Goal: Task Accomplishment & Management: Manage account settings

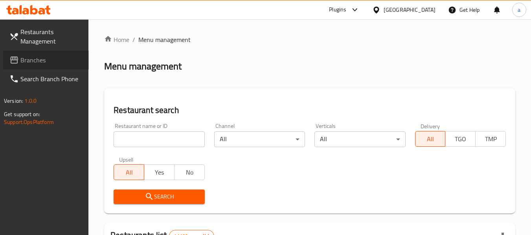
click at [59, 63] on span "Branches" at bounding box center [51, 59] width 62 height 9
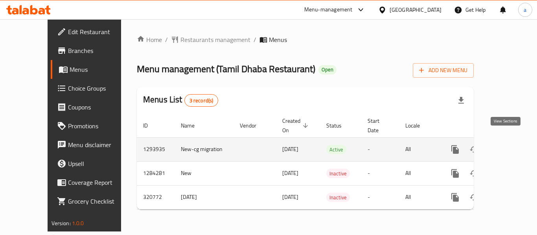
click at [507, 145] on icon "enhanced table" at bounding box center [511, 149] width 9 height 9
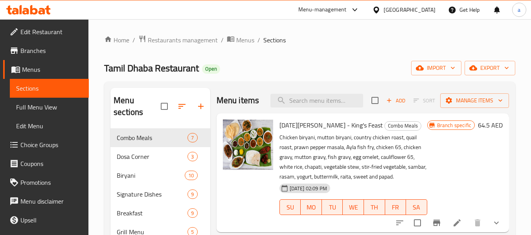
click at [42, 148] on span "Choice Groups" at bounding box center [51, 144] width 62 height 9
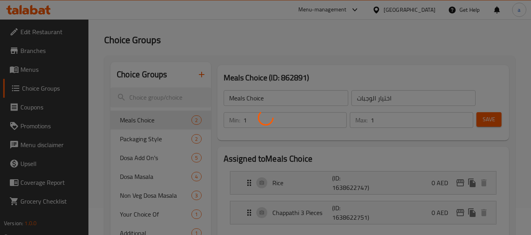
scroll to position [39, 0]
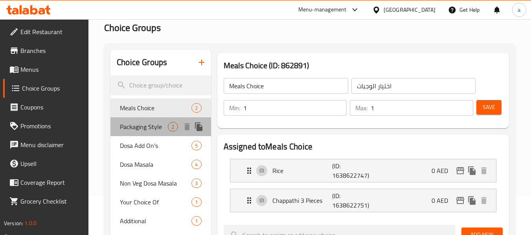
drag, startPoint x: 152, startPoint y: 130, endPoint x: 146, endPoint y: 135, distance: 8.4
click at [152, 130] on span "Packaging Style" at bounding box center [144, 126] width 48 height 9
type input "Packaging Style"
type input "نمط تغليف"
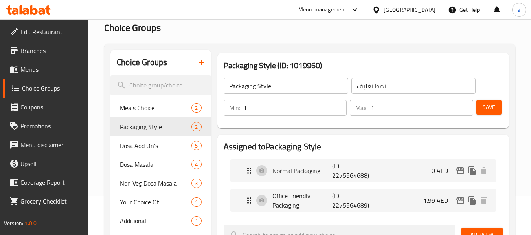
scroll to position [79, 0]
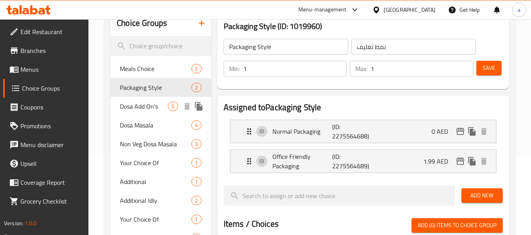
click at [147, 110] on span "Dosa Add On's" at bounding box center [144, 106] width 48 height 9
type input "Dosa Add On's"
type input "إضافات دوسا"
type input "0"
type input "5"
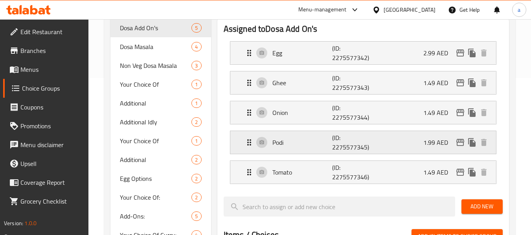
scroll to position [39, 0]
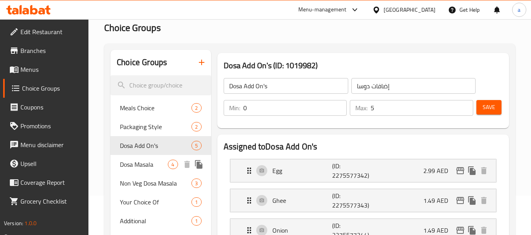
click at [150, 167] on span "Dosa Masala" at bounding box center [144, 164] width 48 height 9
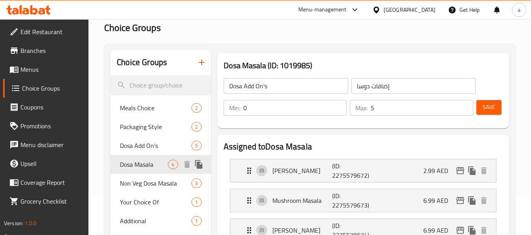
type input "Dosa Masala"
type input "دوسا ماسالا"
type input "1"
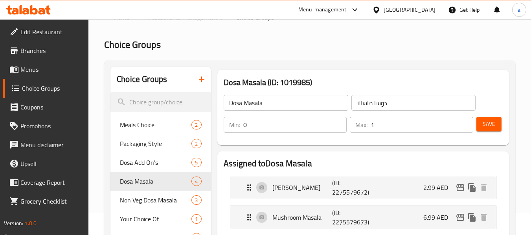
scroll to position [0, 0]
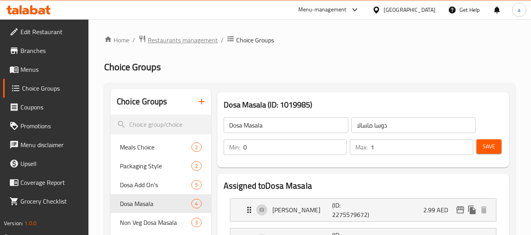
click at [175, 42] on span "Restaurants management" at bounding box center [183, 39] width 70 height 9
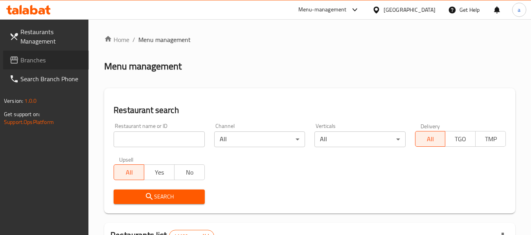
click at [59, 64] on span "Branches" at bounding box center [51, 59] width 62 height 9
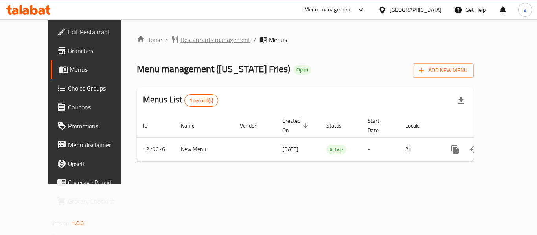
click at [180, 41] on span "Restaurants management" at bounding box center [215, 39] width 70 height 9
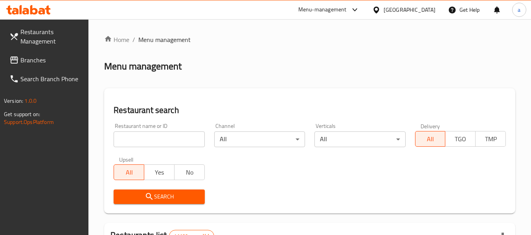
click at [44, 60] on span "Branches" at bounding box center [51, 59] width 62 height 9
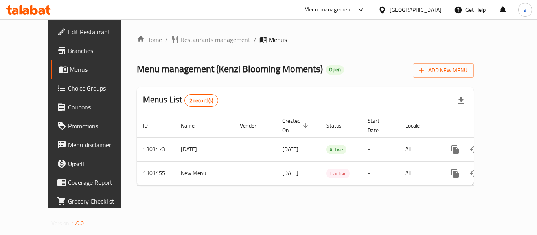
click at [416, 11] on div "[GEOGRAPHIC_DATA]" at bounding box center [415, 9] width 52 height 9
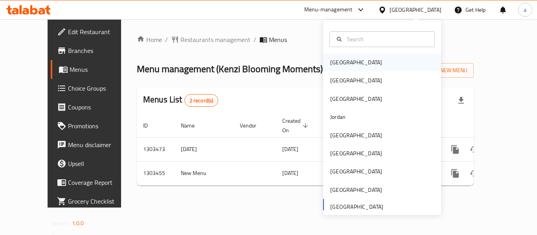
click at [346, 60] on div "Bahrain" at bounding box center [356, 62] width 64 height 18
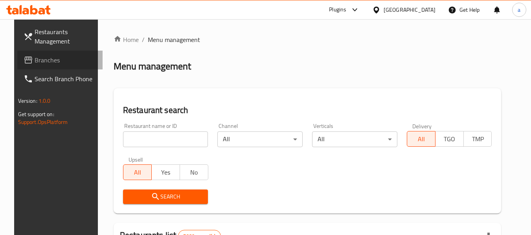
click at [67, 67] on link "Branches" at bounding box center [60, 60] width 86 height 19
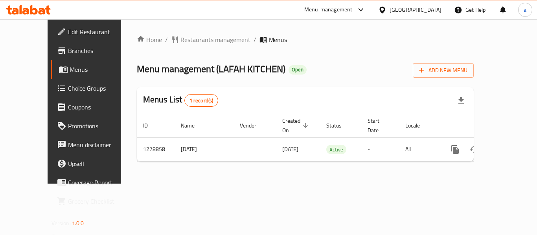
click at [425, 8] on div "Bahrain" at bounding box center [415, 9] width 52 height 9
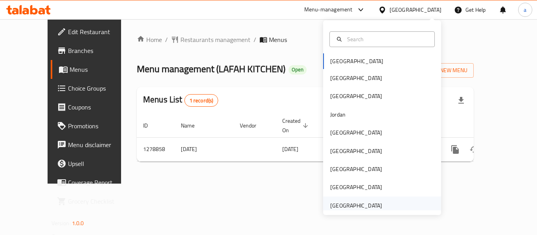
click at [365, 205] on div "[GEOGRAPHIC_DATA]" at bounding box center [356, 206] width 52 height 9
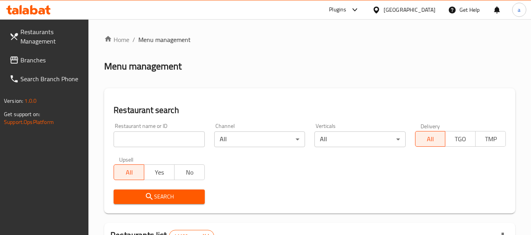
click at [44, 55] on span "Branches" at bounding box center [51, 59] width 62 height 9
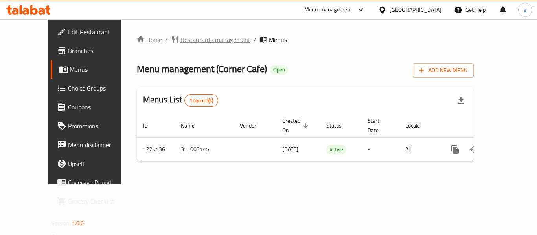
click at [180, 41] on span "Restaurants management" at bounding box center [215, 39] width 70 height 9
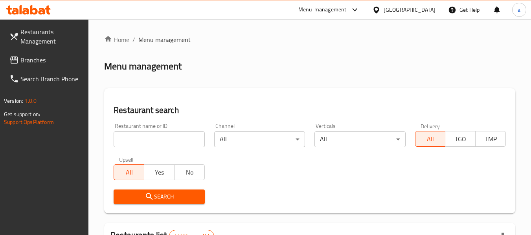
drag, startPoint x: 59, startPoint y: 62, endPoint x: 11, endPoint y: 67, distance: 47.5
click at [59, 62] on span "Branches" at bounding box center [51, 59] width 62 height 9
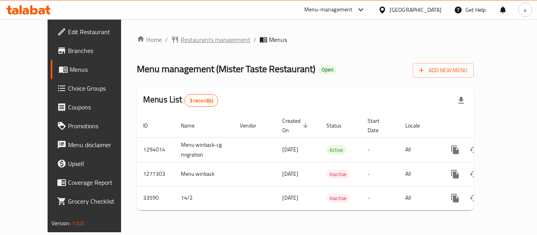
click at [180, 38] on span "Restaurants management" at bounding box center [215, 39] width 70 height 9
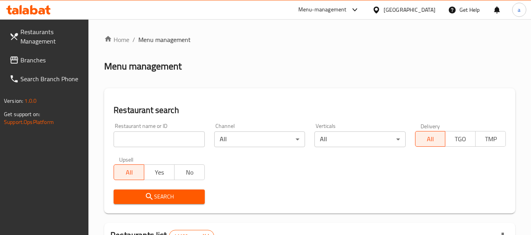
drag, startPoint x: 53, startPoint y: 57, endPoint x: 50, endPoint y: 60, distance: 4.2
click at [53, 57] on span "Branches" at bounding box center [51, 59] width 62 height 9
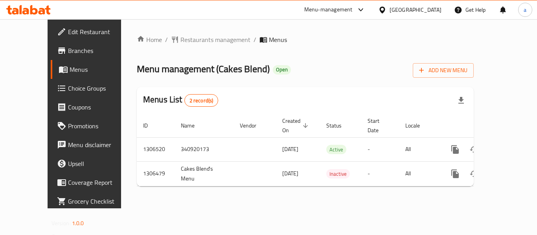
click at [388, 7] on div at bounding box center [383, 9] width 11 height 9
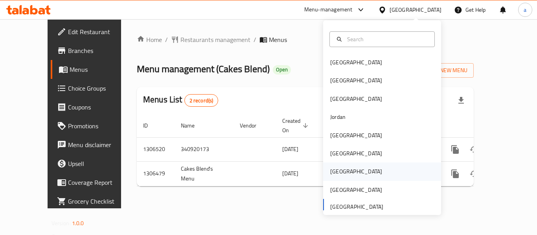
click at [343, 173] on div "[GEOGRAPHIC_DATA]" at bounding box center [356, 172] width 64 height 18
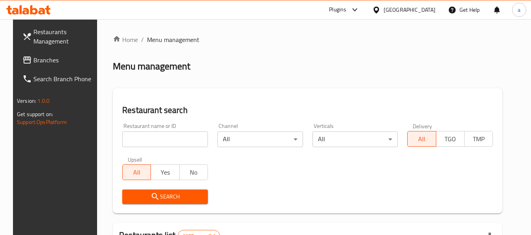
click at [380, 10] on icon at bounding box center [376, 10] width 8 height 8
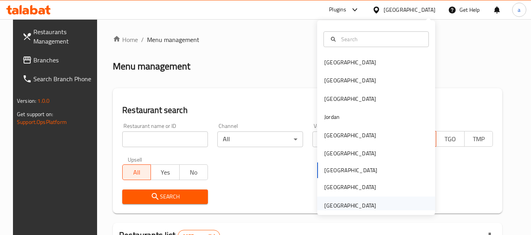
click at [370, 200] on div "[GEOGRAPHIC_DATA]" at bounding box center [350, 206] width 64 height 18
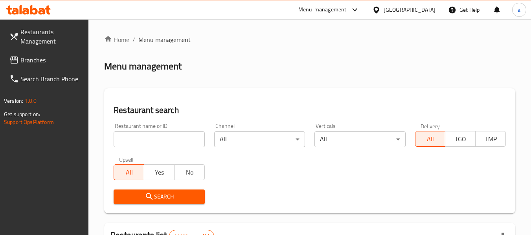
click at [40, 59] on span "Branches" at bounding box center [51, 59] width 62 height 9
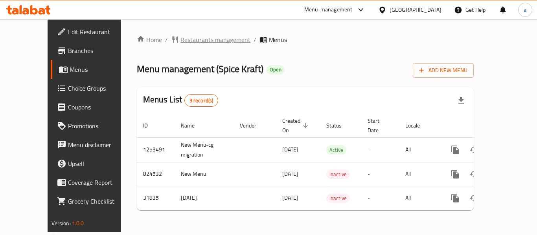
click at [180, 42] on span "Restaurants management" at bounding box center [215, 39] width 70 height 9
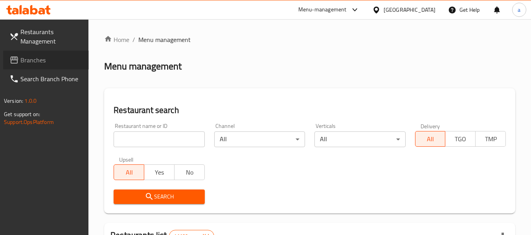
click at [49, 61] on span "Branches" at bounding box center [51, 59] width 62 height 9
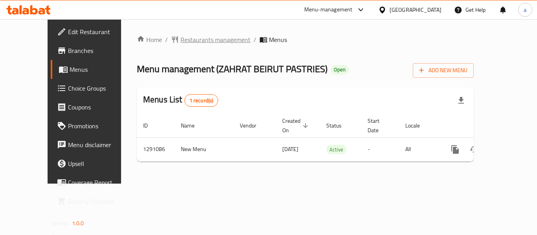
click at [180, 37] on span "Restaurants management" at bounding box center [215, 39] width 70 height 9
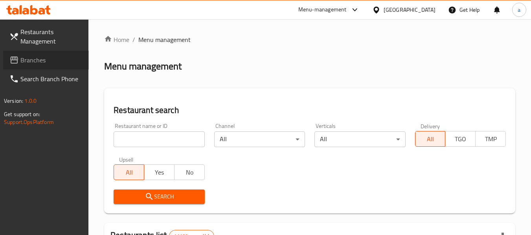
click at [31, 57] on span "Branches" at bounding box center [51, 59] width 62 height 9
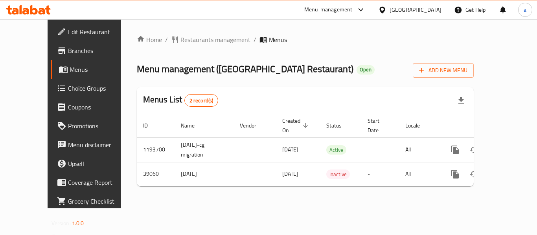
click at [416, 11] on div "[GEOGRAPHIC_DATA]" at bounding box center [415, 9] width 52 height 9
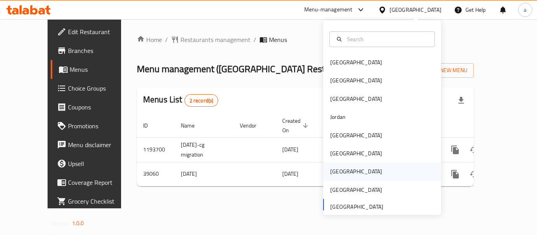
click at [345, 177] on div "[GEOGRAPHIC_DATA]" at bounding box center [382, 172] width 118 height 18
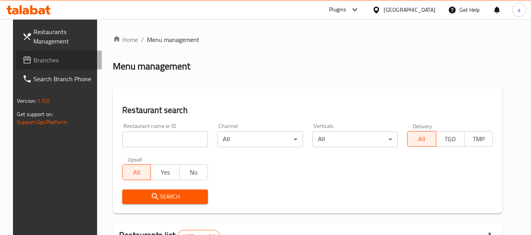
click at [48, 62] on span "Branches" at bounding box center [64, 59] width 62 height 9
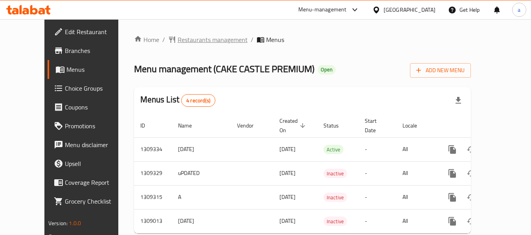
click at [178, 41] on span "Restaurants management" at bounding box center [213, 39] width 70 height 9
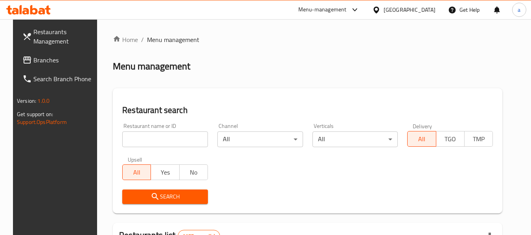
click at [40, 59] on span "Branches" at bounding box center [64, 59] width 62 height 9
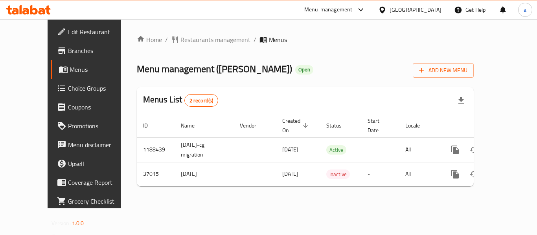
click at [429, 12] on div "[GEOGRAPHIC_DATA]" at bounding box center [415, 9] width 52 height 9
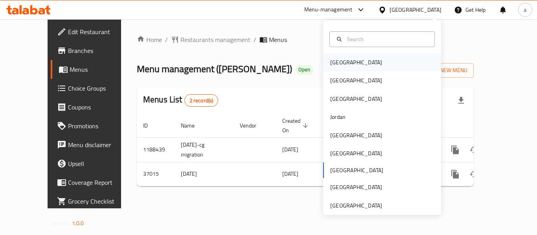
click at [369, 55] on div "[GEOGRAPHIC_DATA]" at bounding box center [382, 62] width 118 height 18
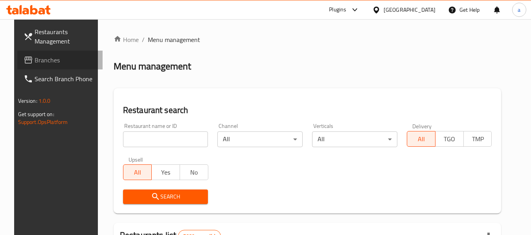
click at [35, 62] on span "Branches" at bounding box center [66, 59] width 62 height 9
